Goal: Task Accomplishment & Management: Manage account settings

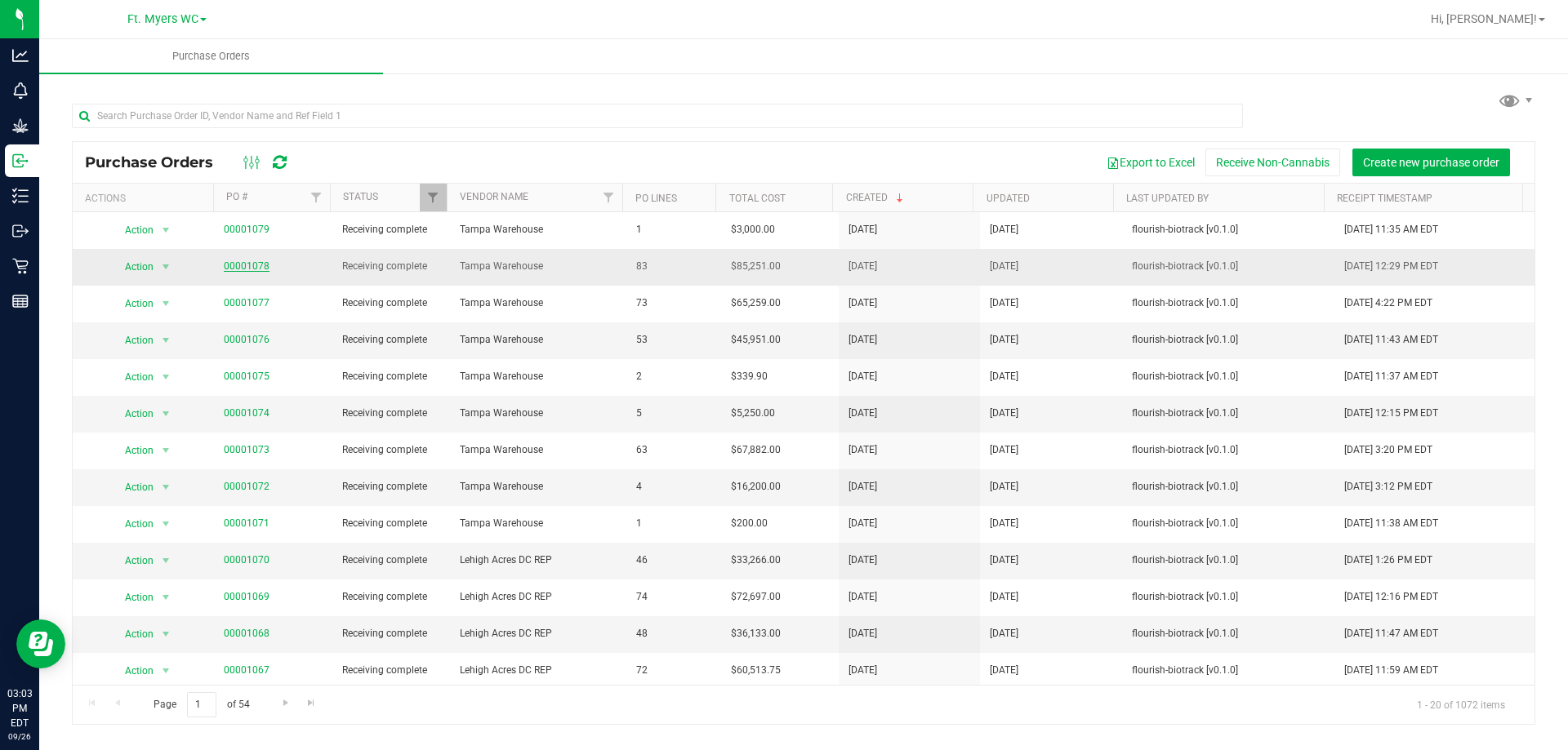
click at [241, 263] on link "00001078" at bounding box center [246, 266] width 46 height 11
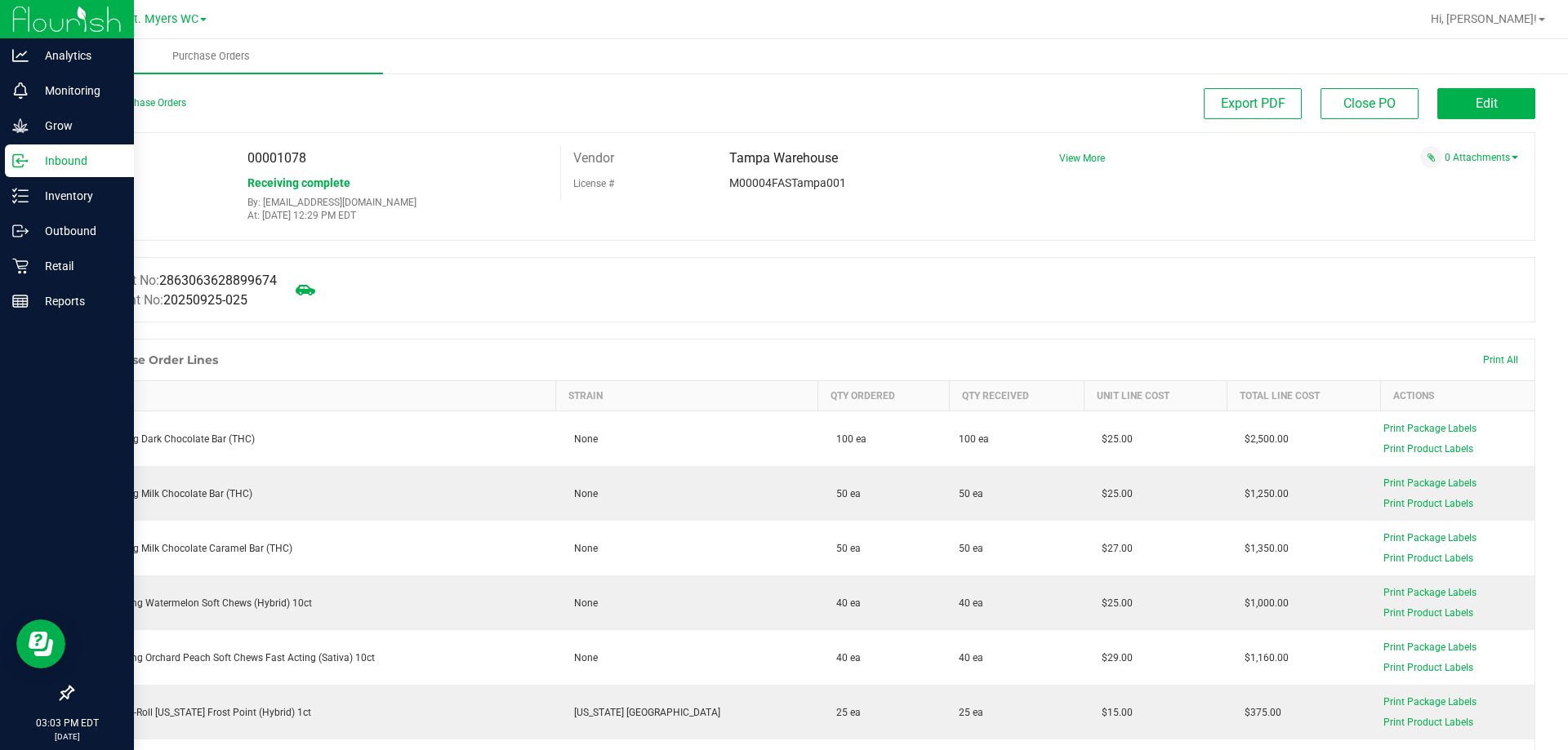
click at [55, 163] on p "Inbound" at bounding box center [77, 161] width 98 height 20
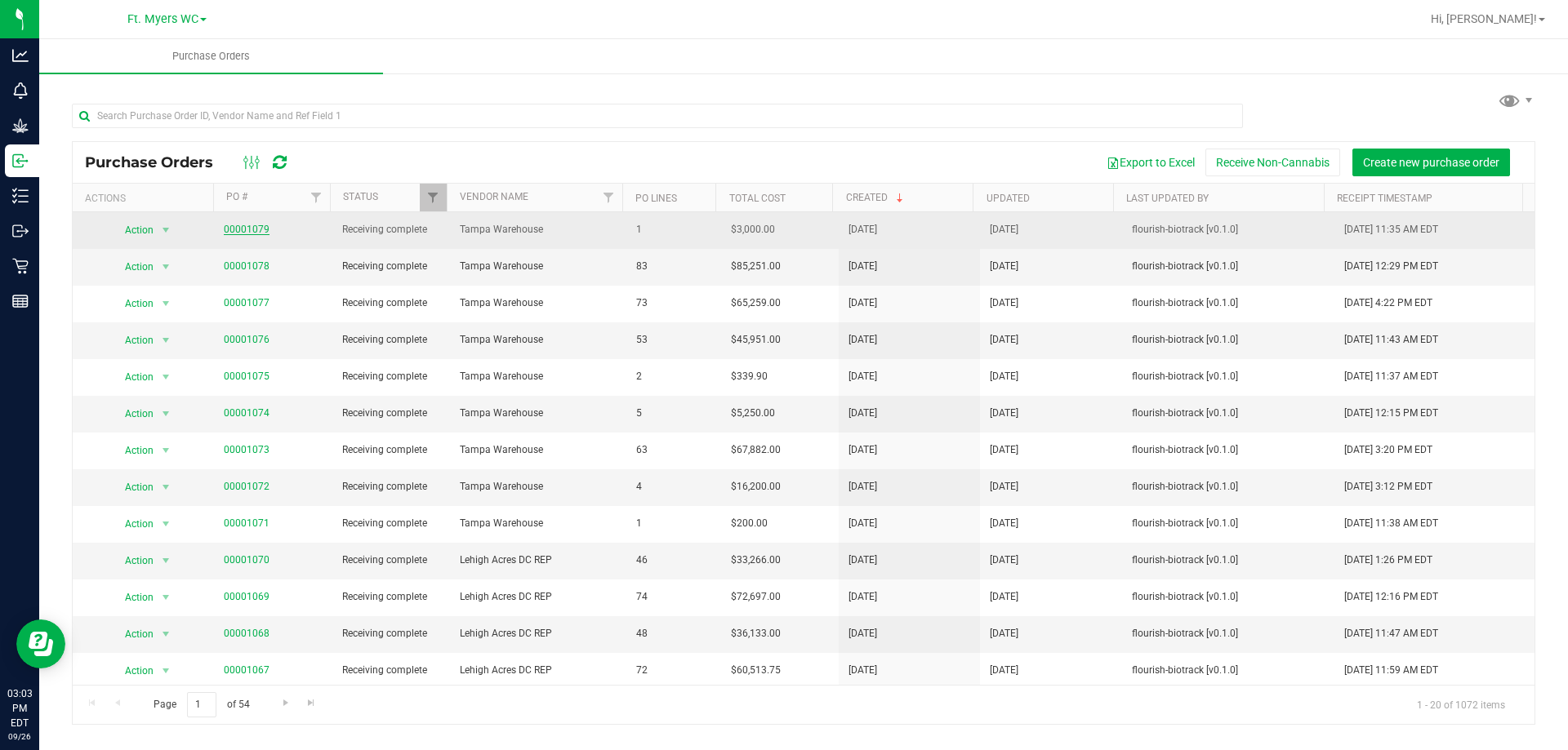
click at [239, 232] on link "00001079" at bounding box center [246, 229] width 46 height 11
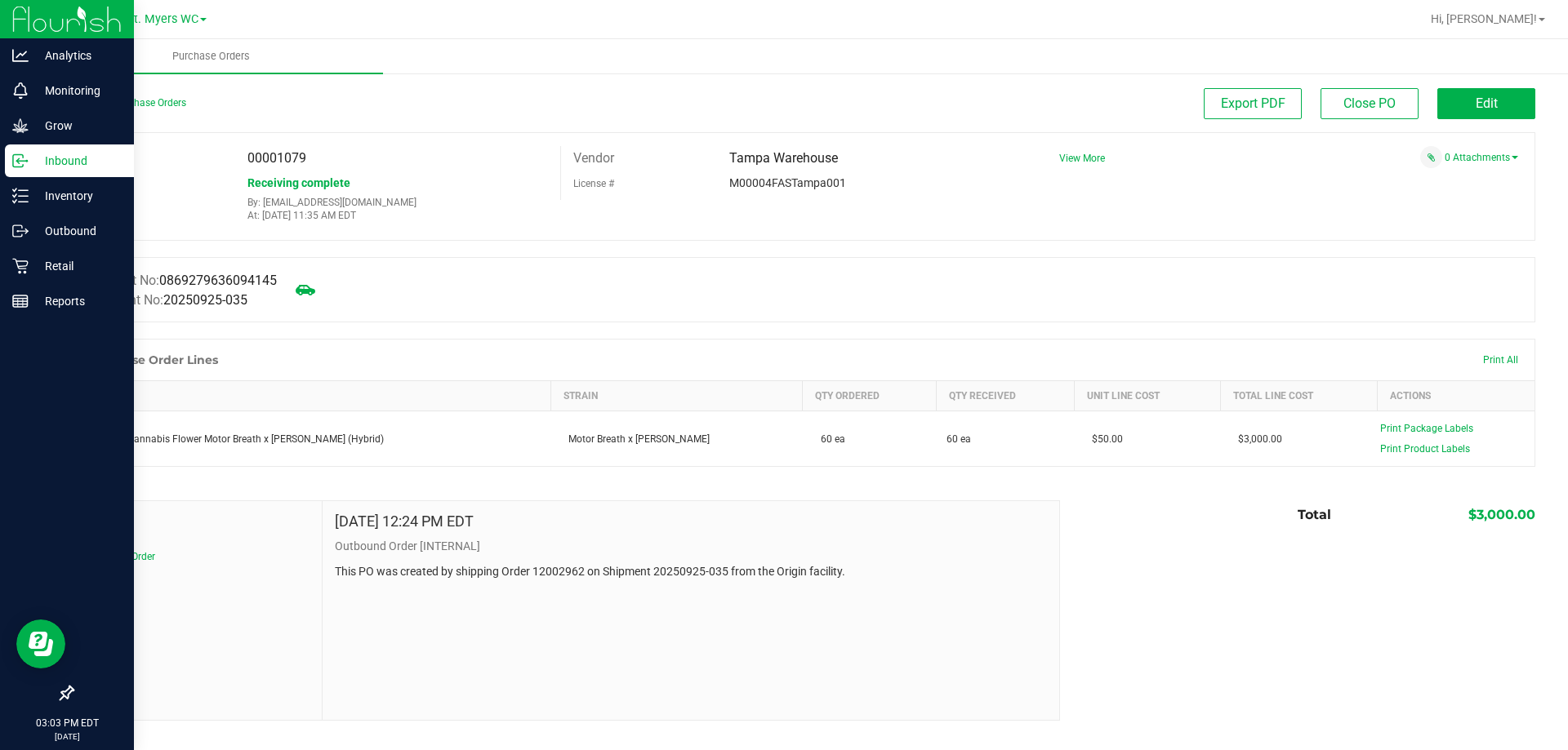
click at [61, 164] on p "Inbound" at bounding box center [77, 161] width 98 height 20
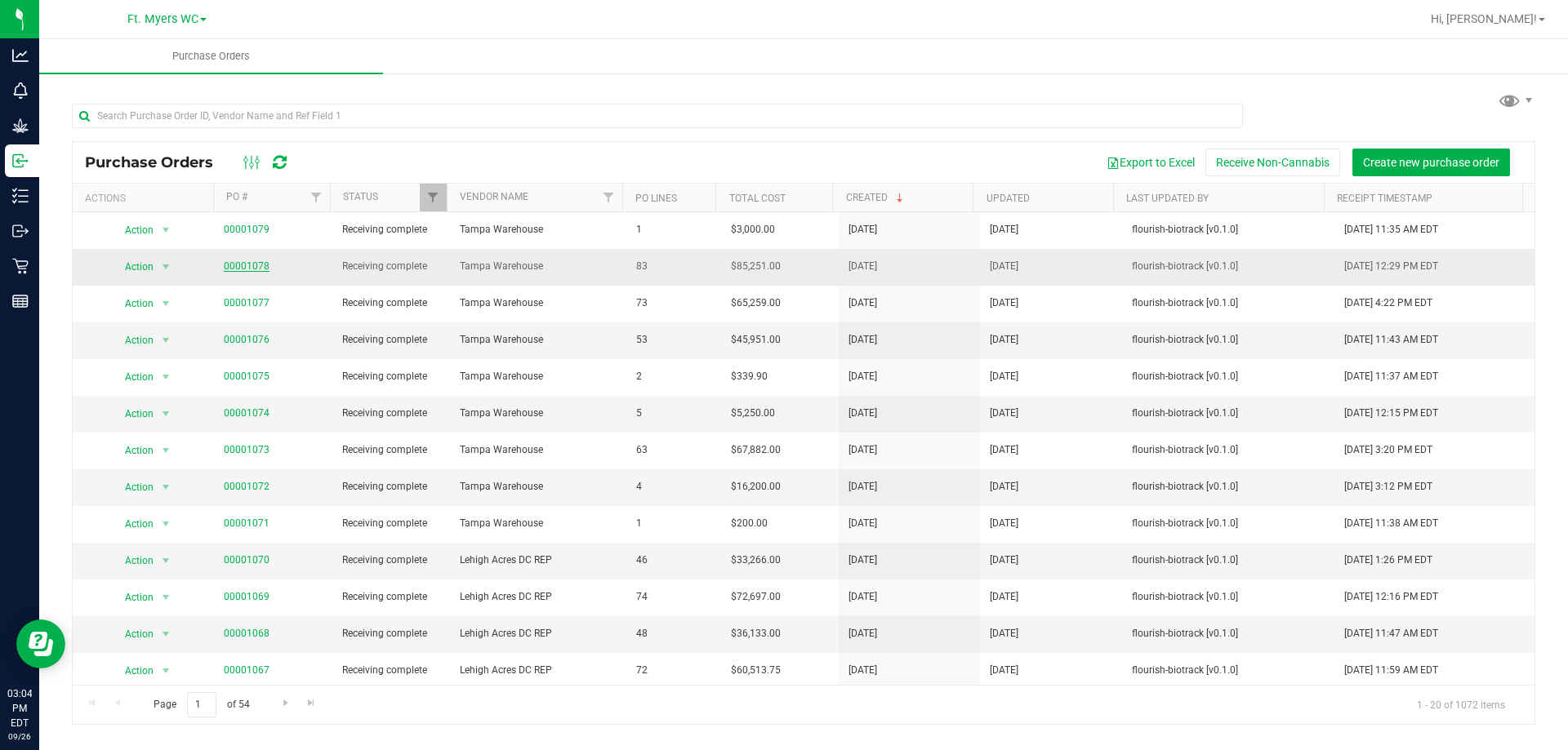
click at [240, 263] on link "00001078" at bounding box center [246, 266] width 46 height 11
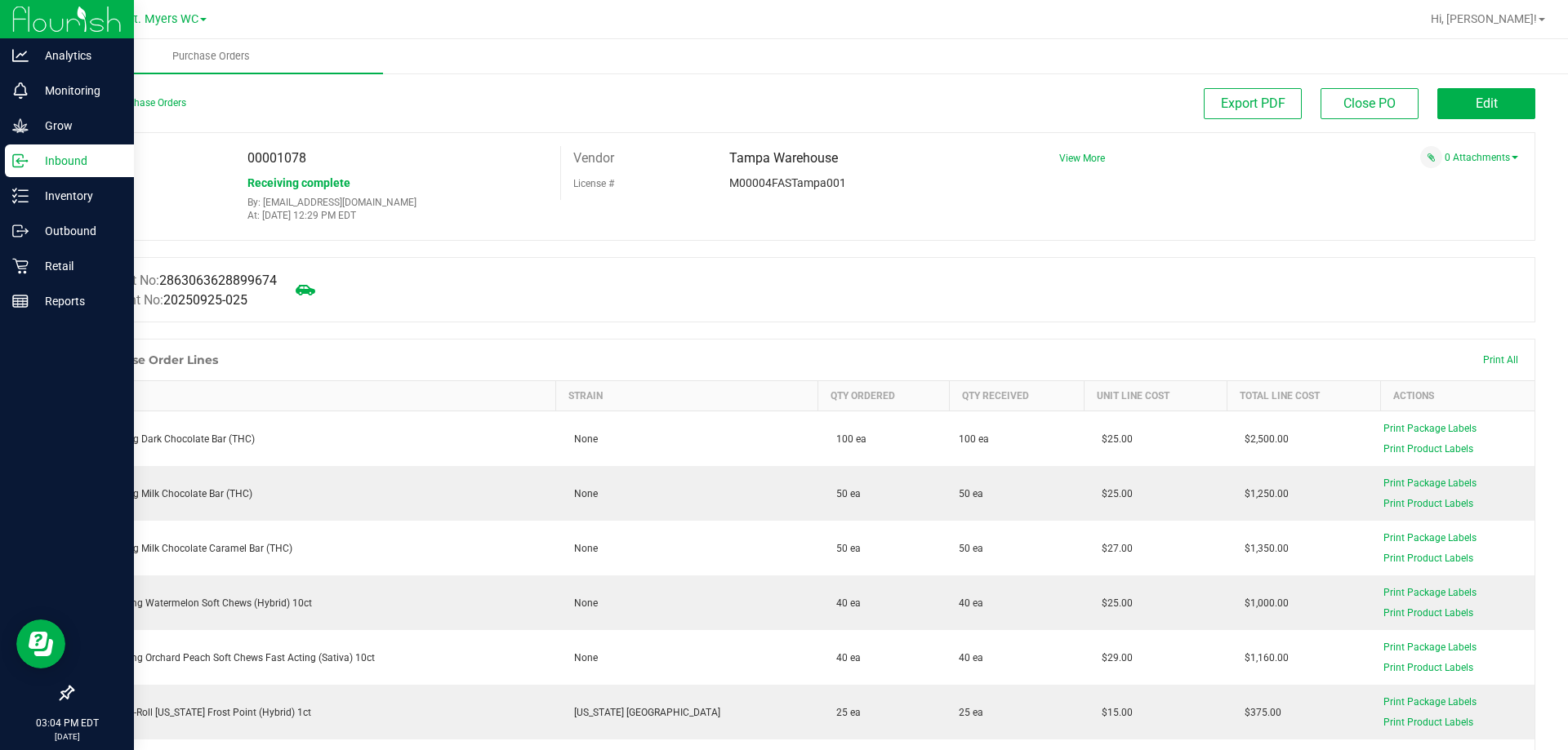
click at [44, 164] on p "Inbound" at bounding box center [77, 161] width 98 height 20
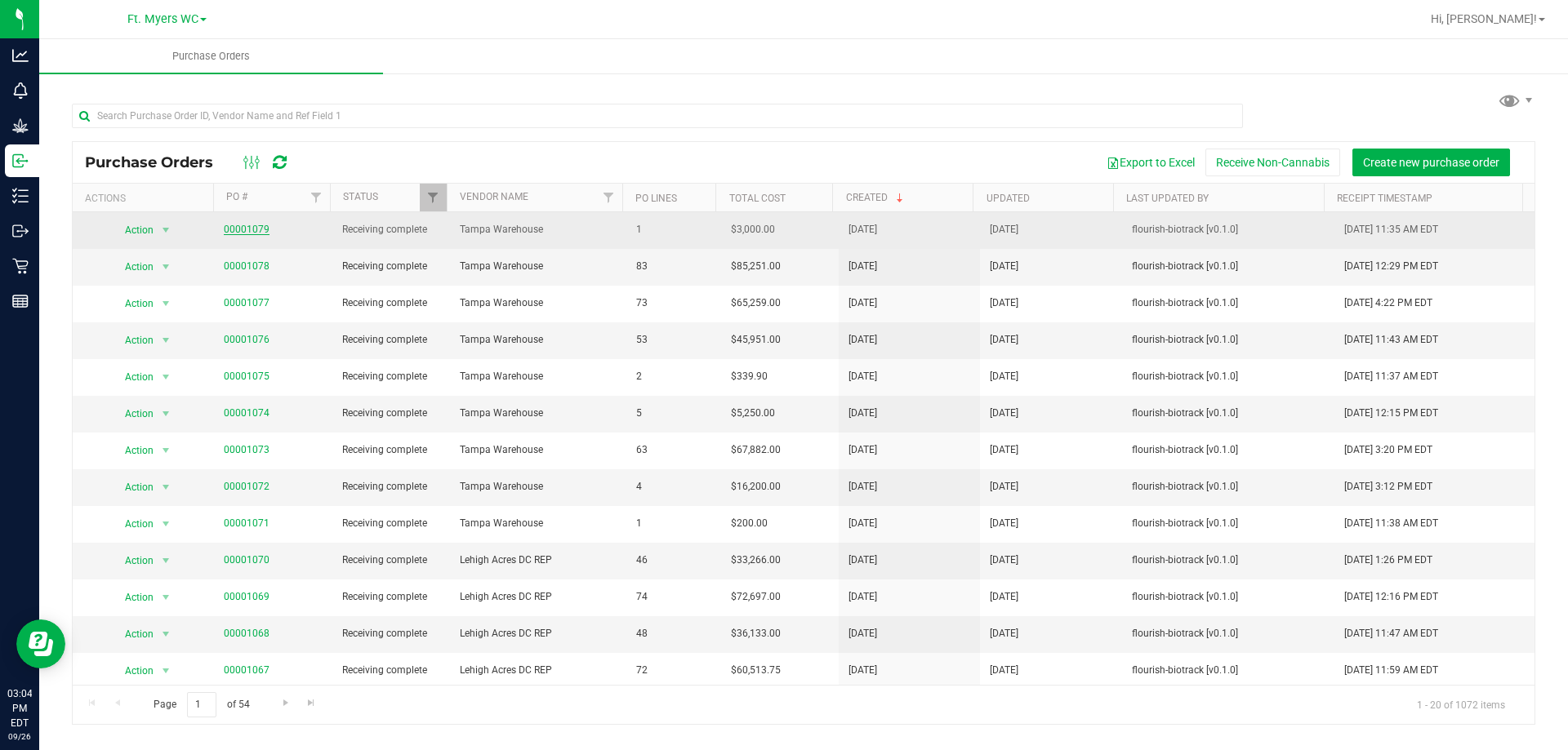
click at [245, 226] on link "00001079" at bounding box center [246, 229] width 46 height 11
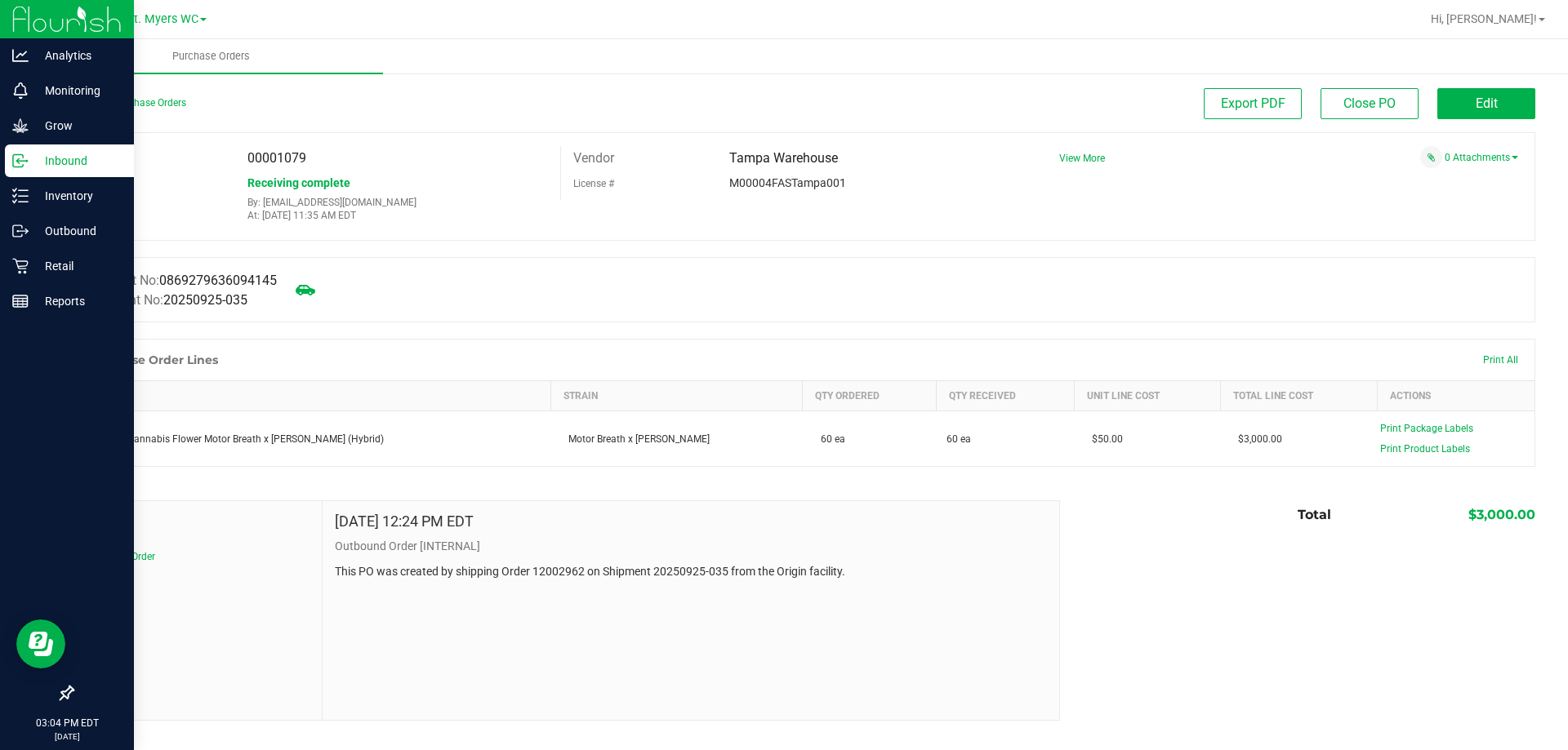
click at [71, 164] on p "Inbound" at bounding box center [77, 161] width 98 height 20
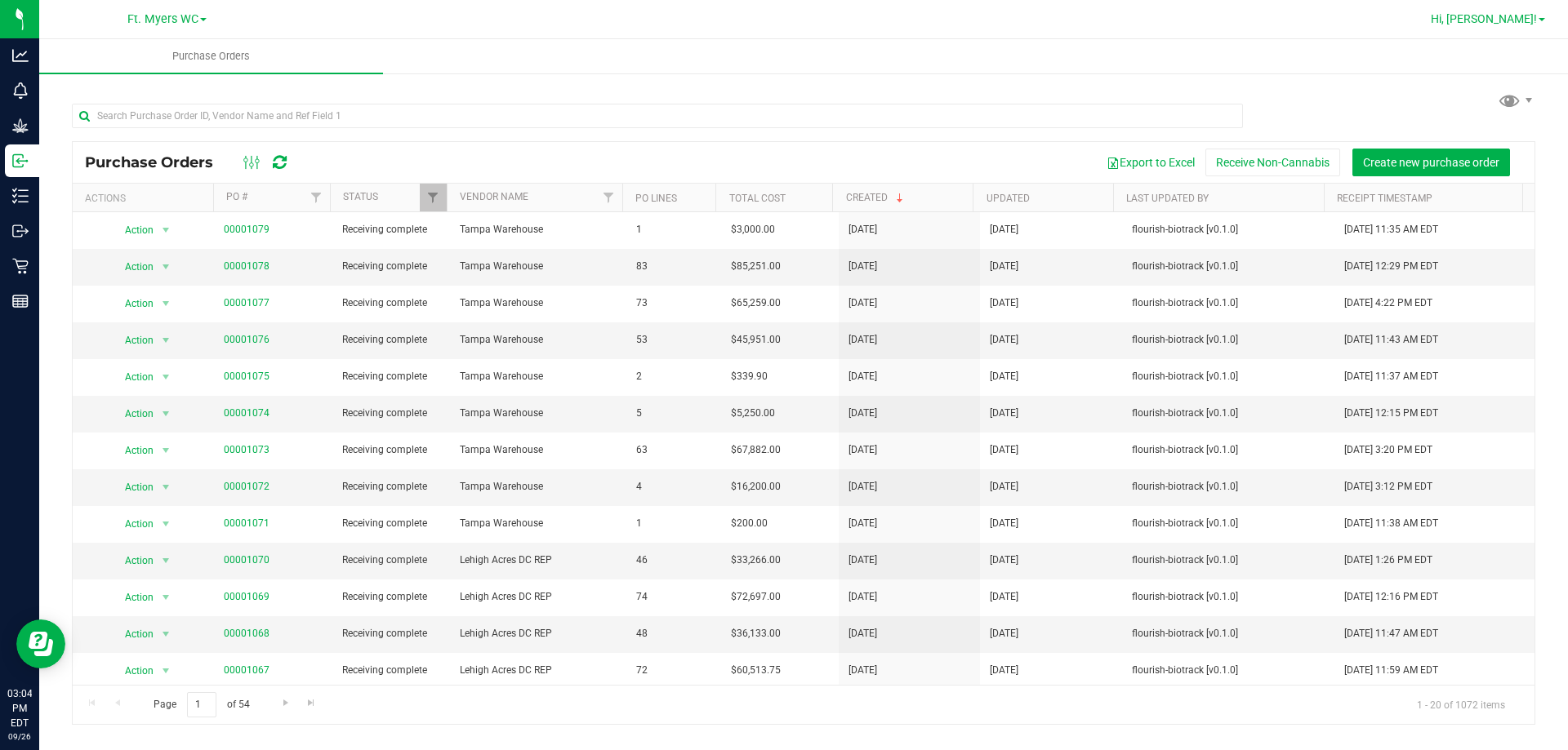
click at [1516, 16] on span "Hi, [PERSON_NAME]!" at bounding box center [1484, 19] width 106 height 13
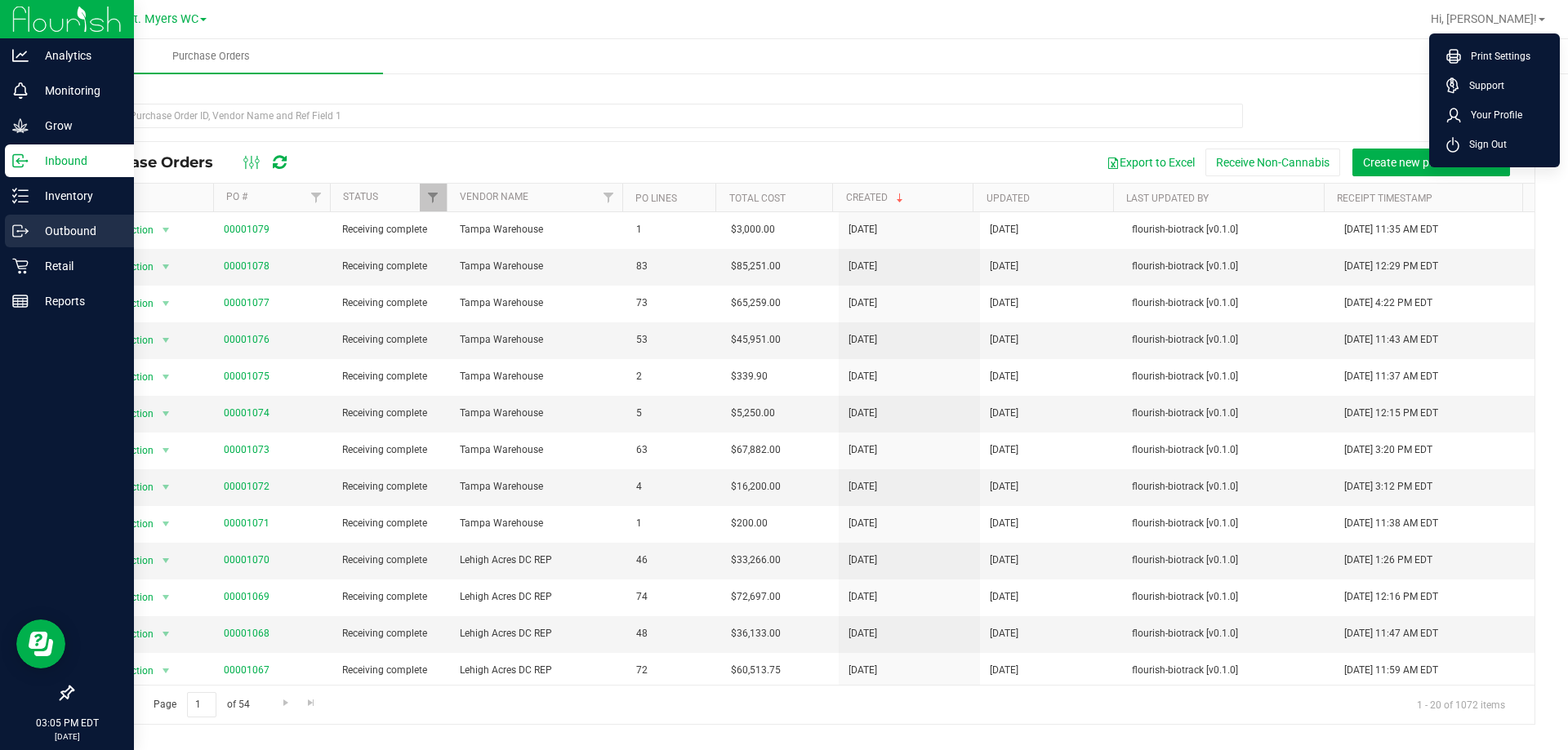
click at [61, 228] on p "Outbound" at bounding box center [77, 231] width 98 height 20
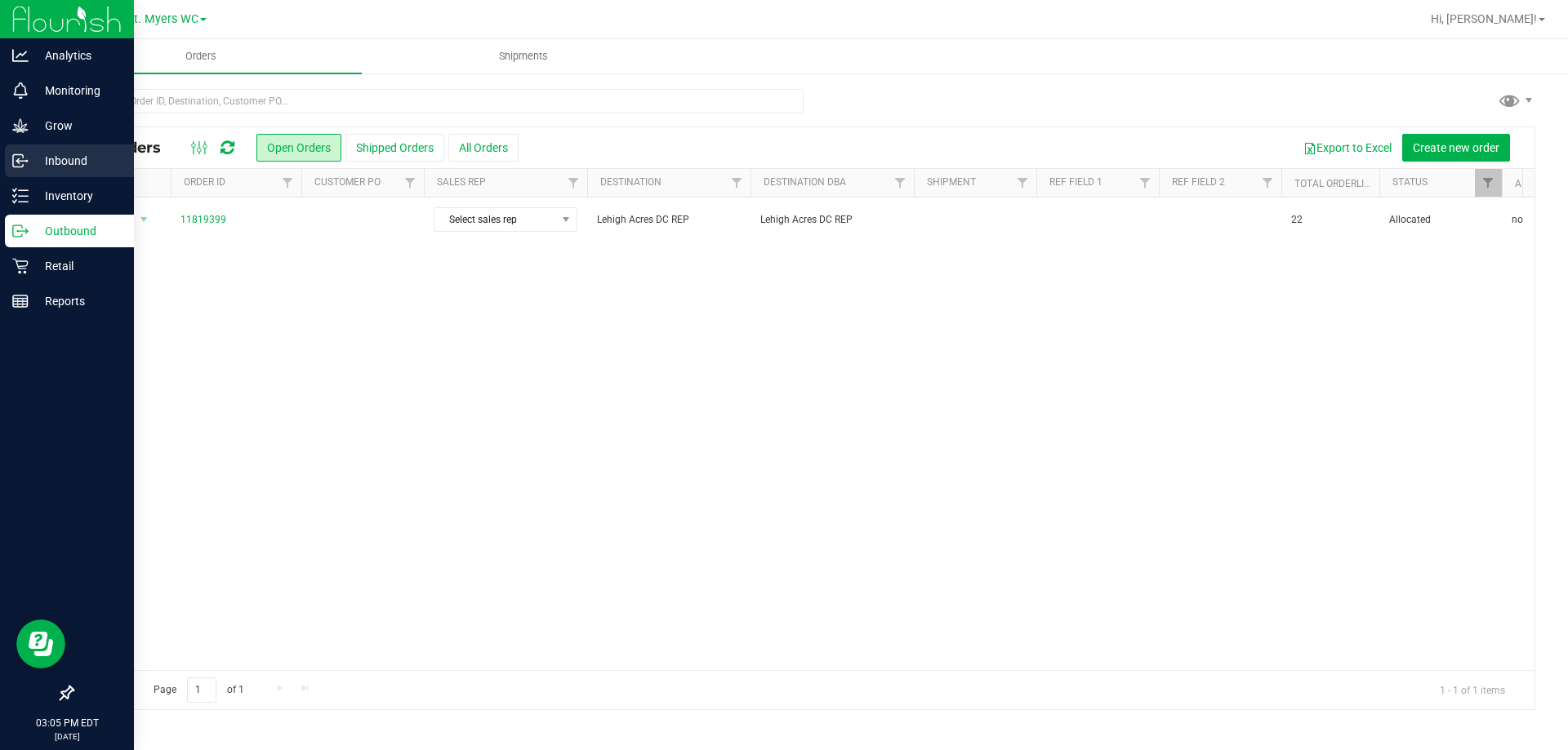
click at [67, 161] on p "Inbound" at bounding box center [77, 161] width 98 height 20
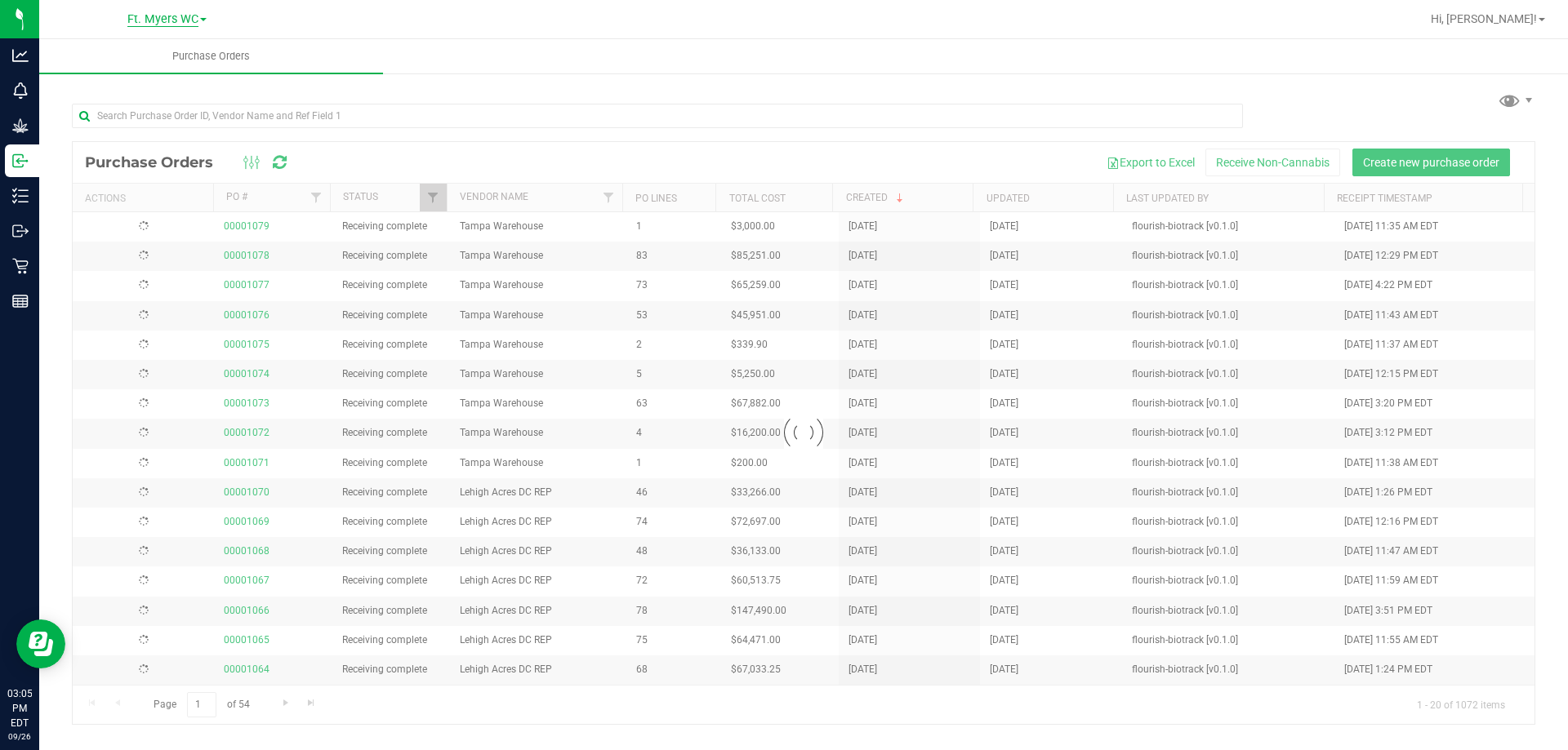
click at [183, 20] on span "Ft. Myers WC" at bounding box center [163, 19] width 71 height 14
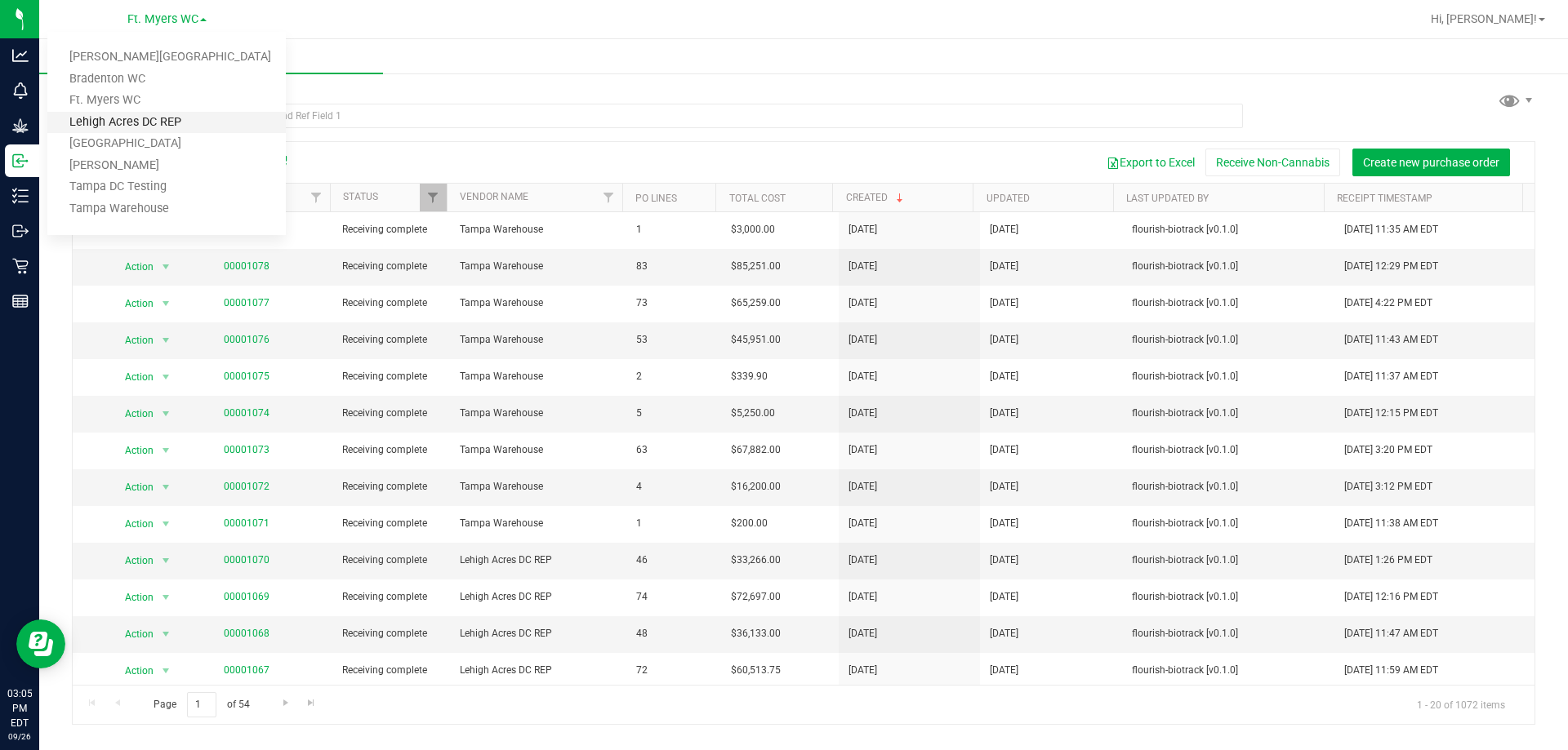
click at [145, 120] on link "Lehigh Acres DC REP" at bounding box center [166, 123] width 239 height 22
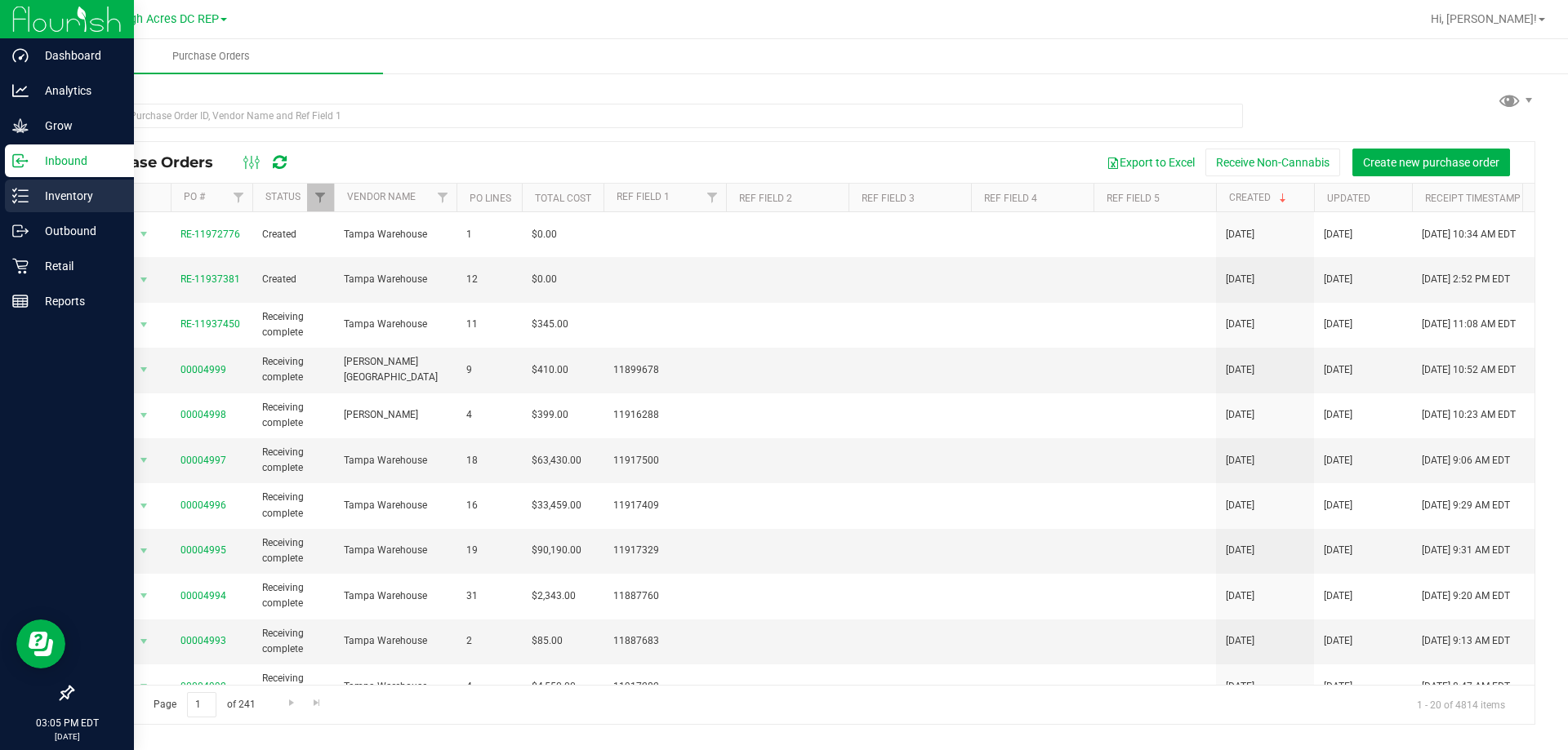
click at [58, 192] on p "Inventory" at bounding box center [77, 196] width 98 height 20
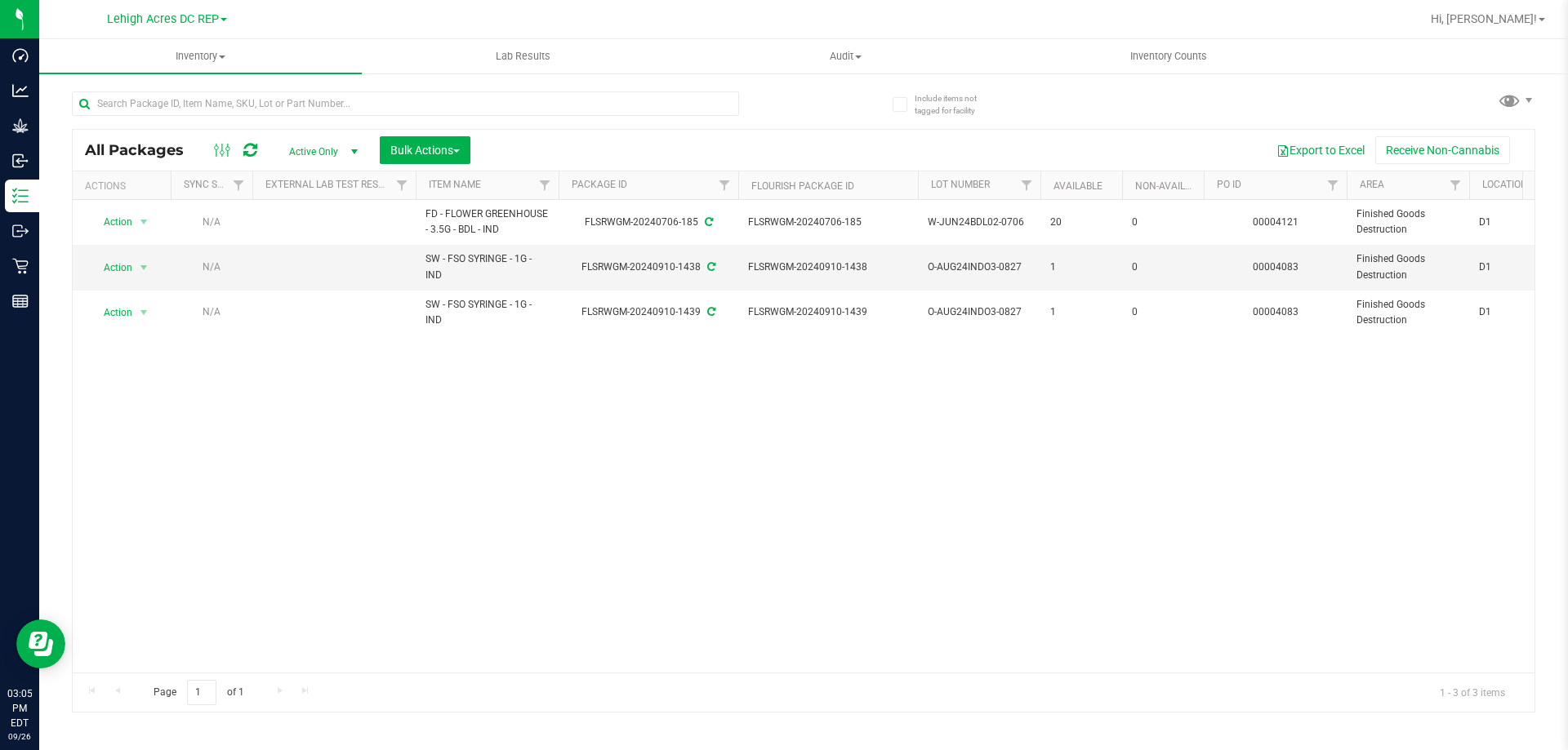
click at [901, 110] on span at bounding box center [900, 104] width 14 height 14
click at [0, 0] on input "Include items not tagged for facility" at bounding box center [0, 0] width 0 height 0
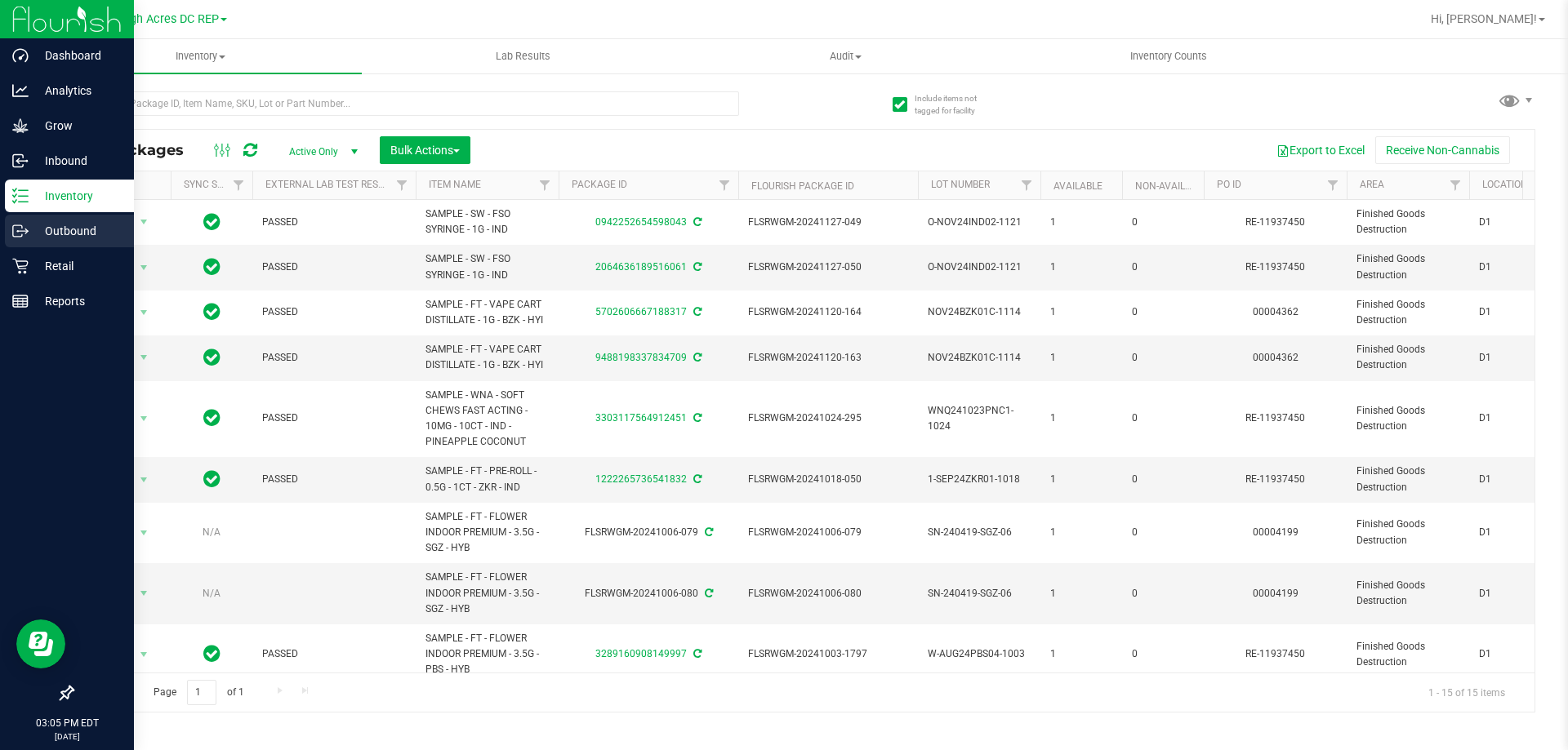
click at [62, 233] on p "Outbound" at bounding box center [77, 231] width 98 height 20
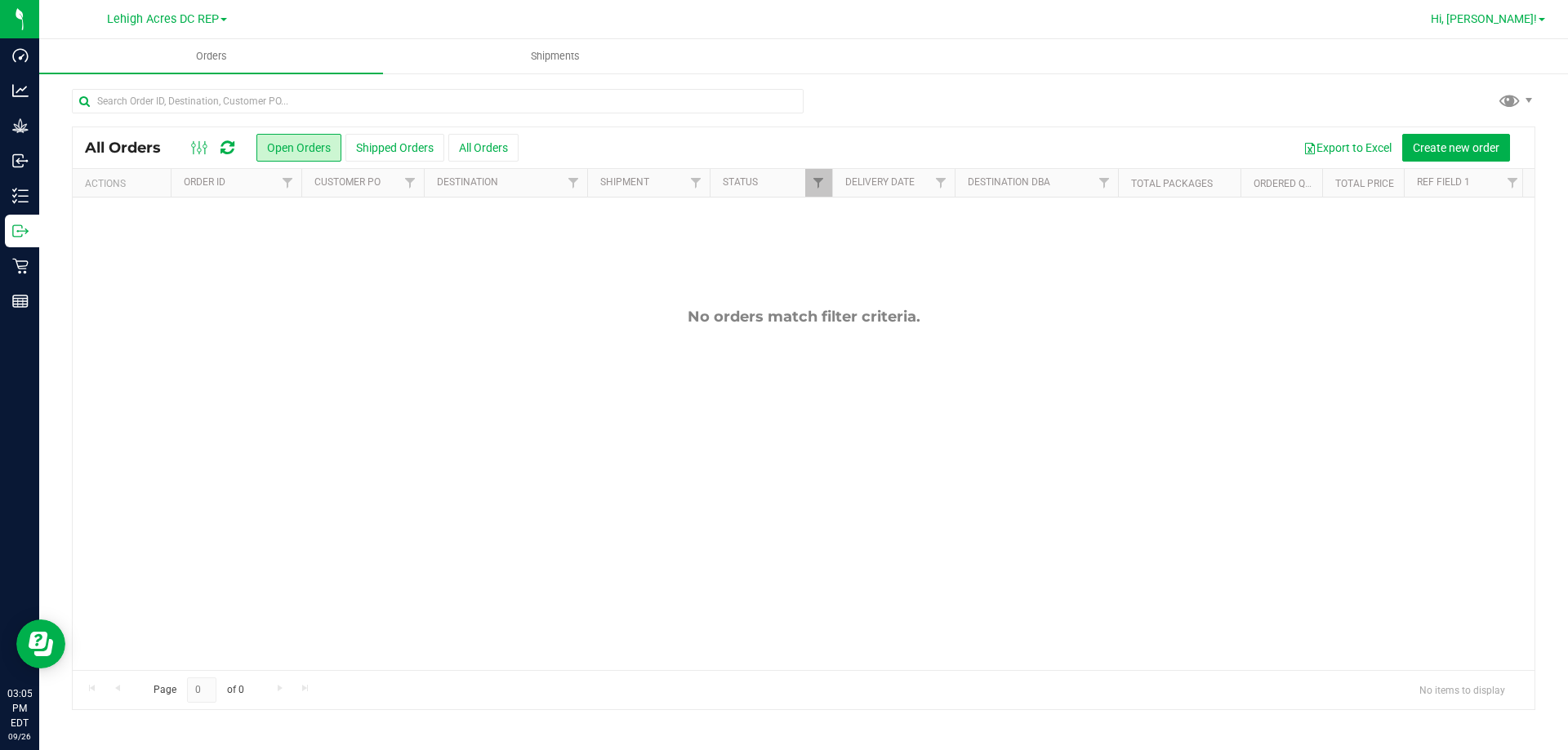
click at [1521, 26] on span "Hi, [PERSON_NAME]!" at bounding box center [1484, 19] width 106 height 13
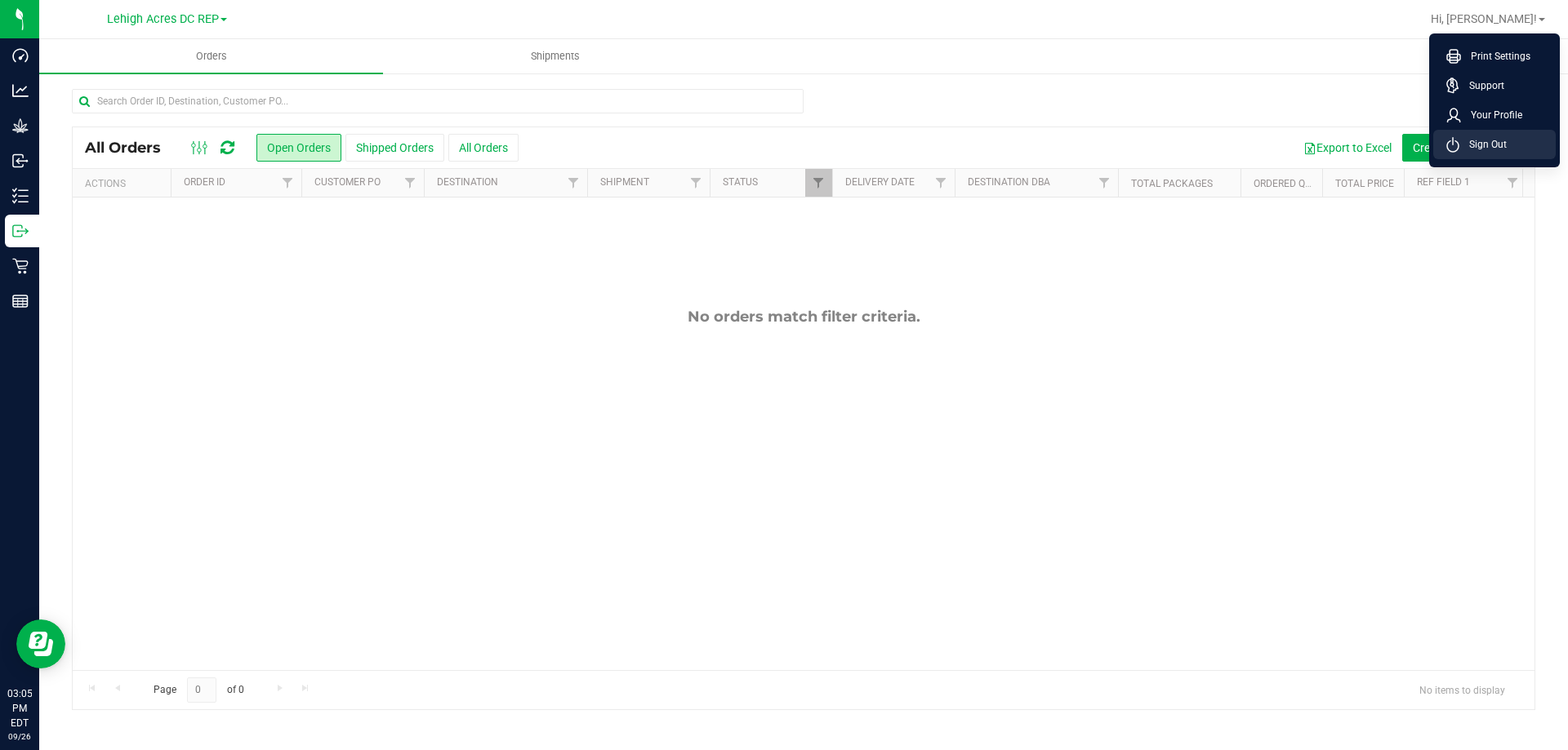
click at [1485, 149] on span "Sign Out" at bounding box center [1483, 144] width 48 height 16
